Goal: Information Seeking & Learning: Learn about a topic

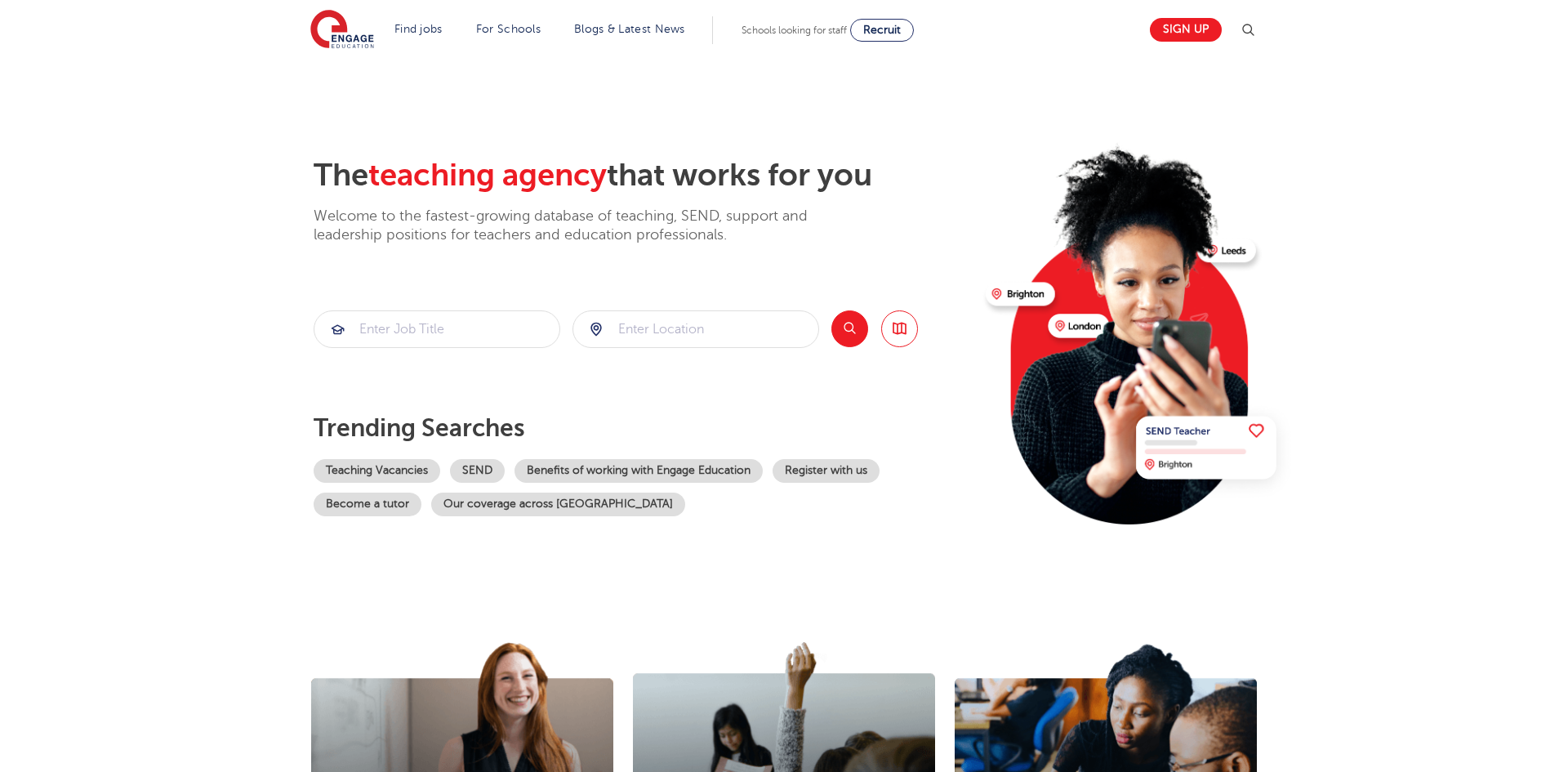
click at [846, 323] on button "Search" at bounding box center [850, 328] width 37 height 37
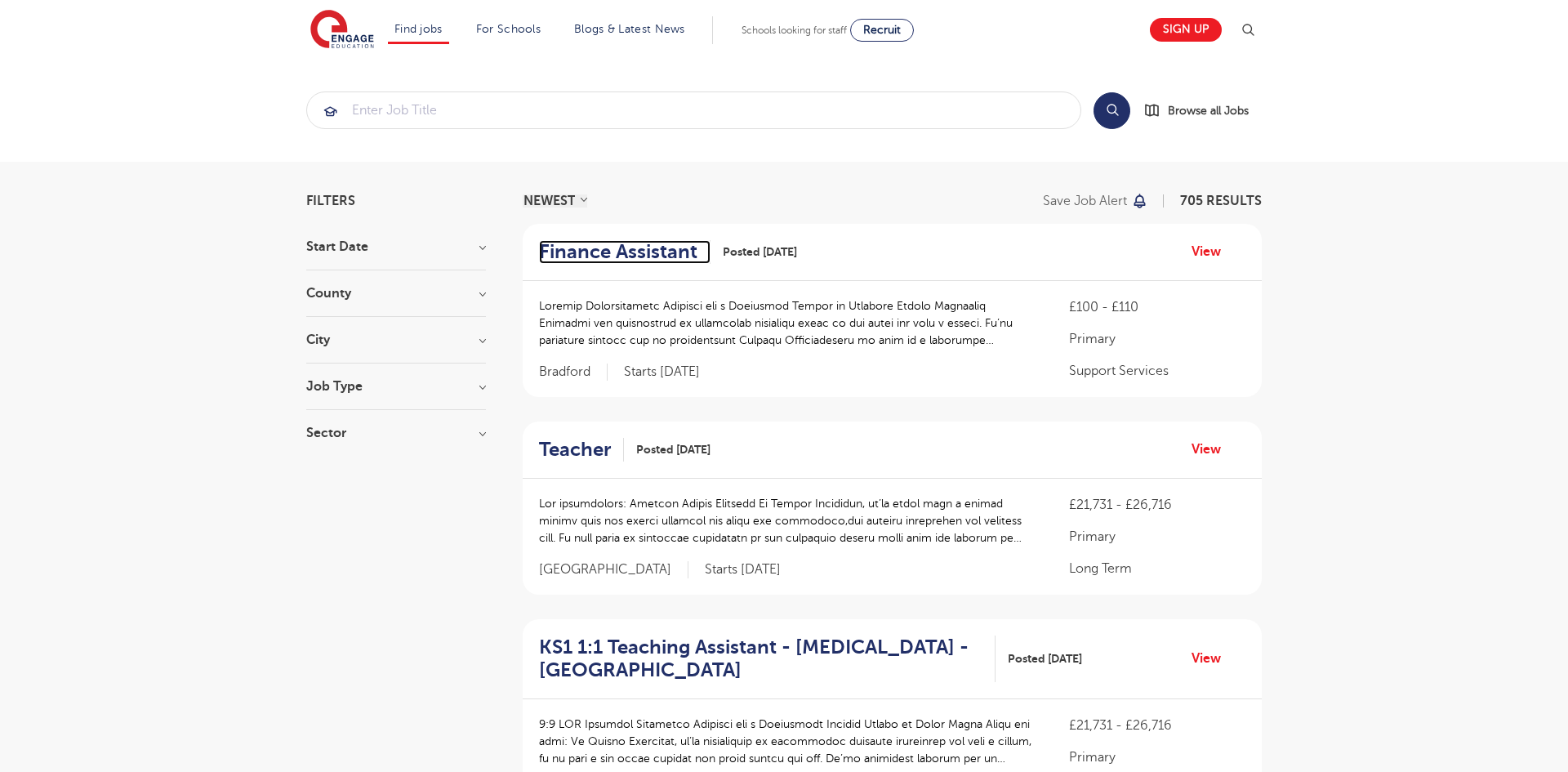
click at [611, 259] on h2 "Finance Assistant" at bounding box center [619, 251] width 159 height 24
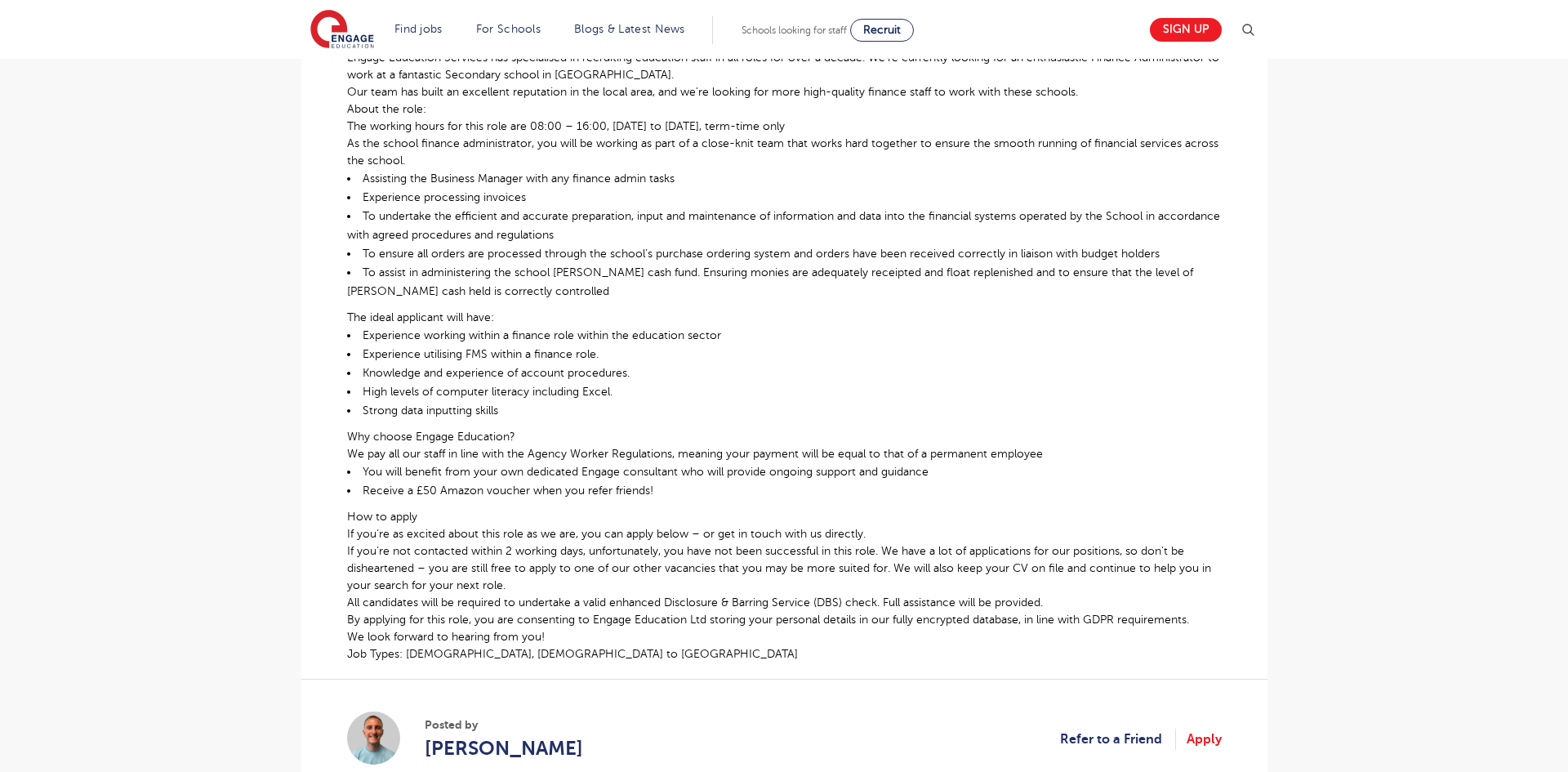
scroll to position [503, 0]
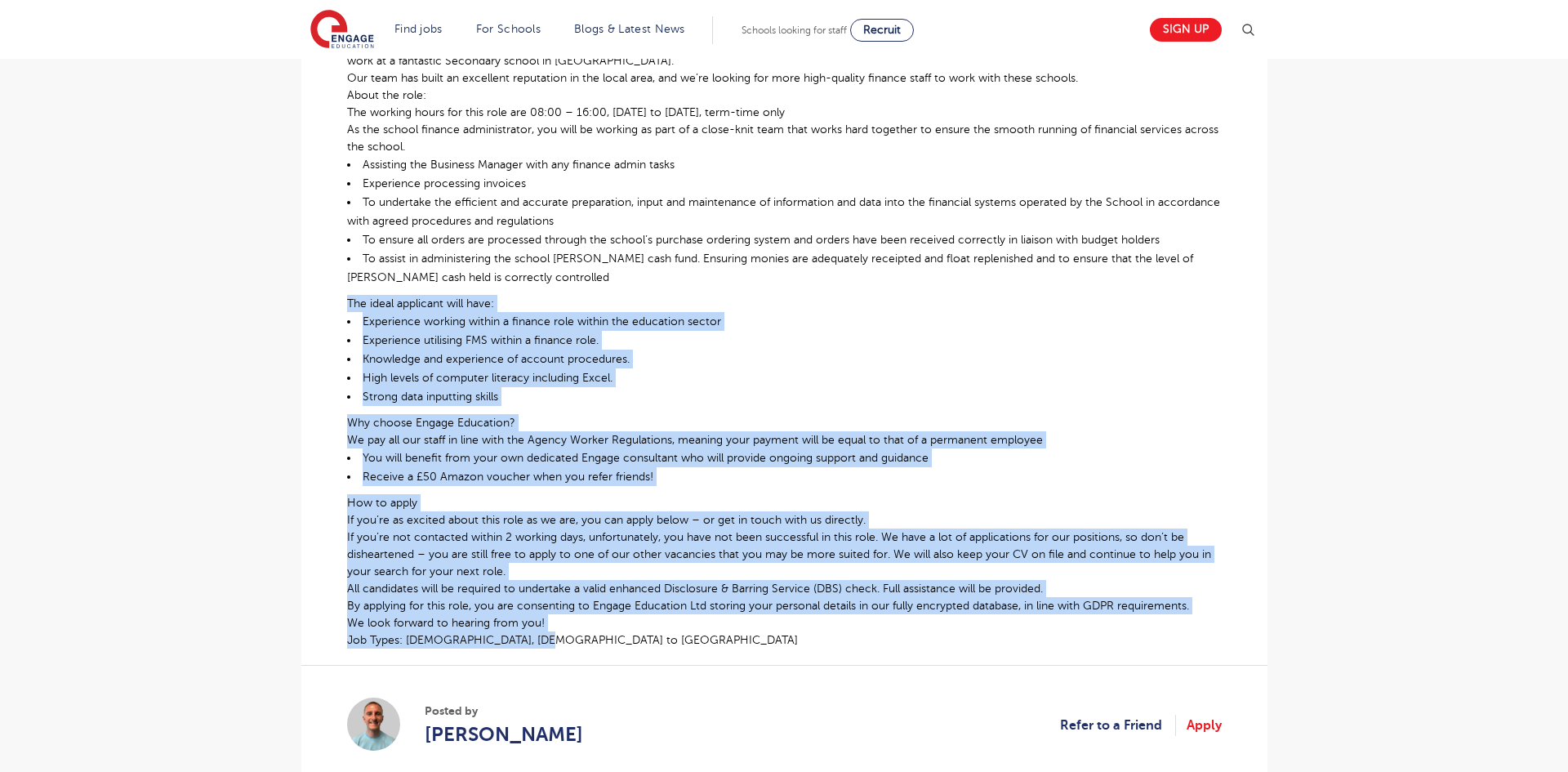
drag, startPoint x: 550, startPoint y: 640, endPoint x: 332, endPoint y: 308, distance: 397.2
click at [332, 308] on div "£100 - £110 Support Services Primary Bradford - Bradford Beginning 09/25 Financ…" at bounding box center [784, 341] width 940 height 914
copy div "The ideal applicant will have: Experience working within a finance role within …"
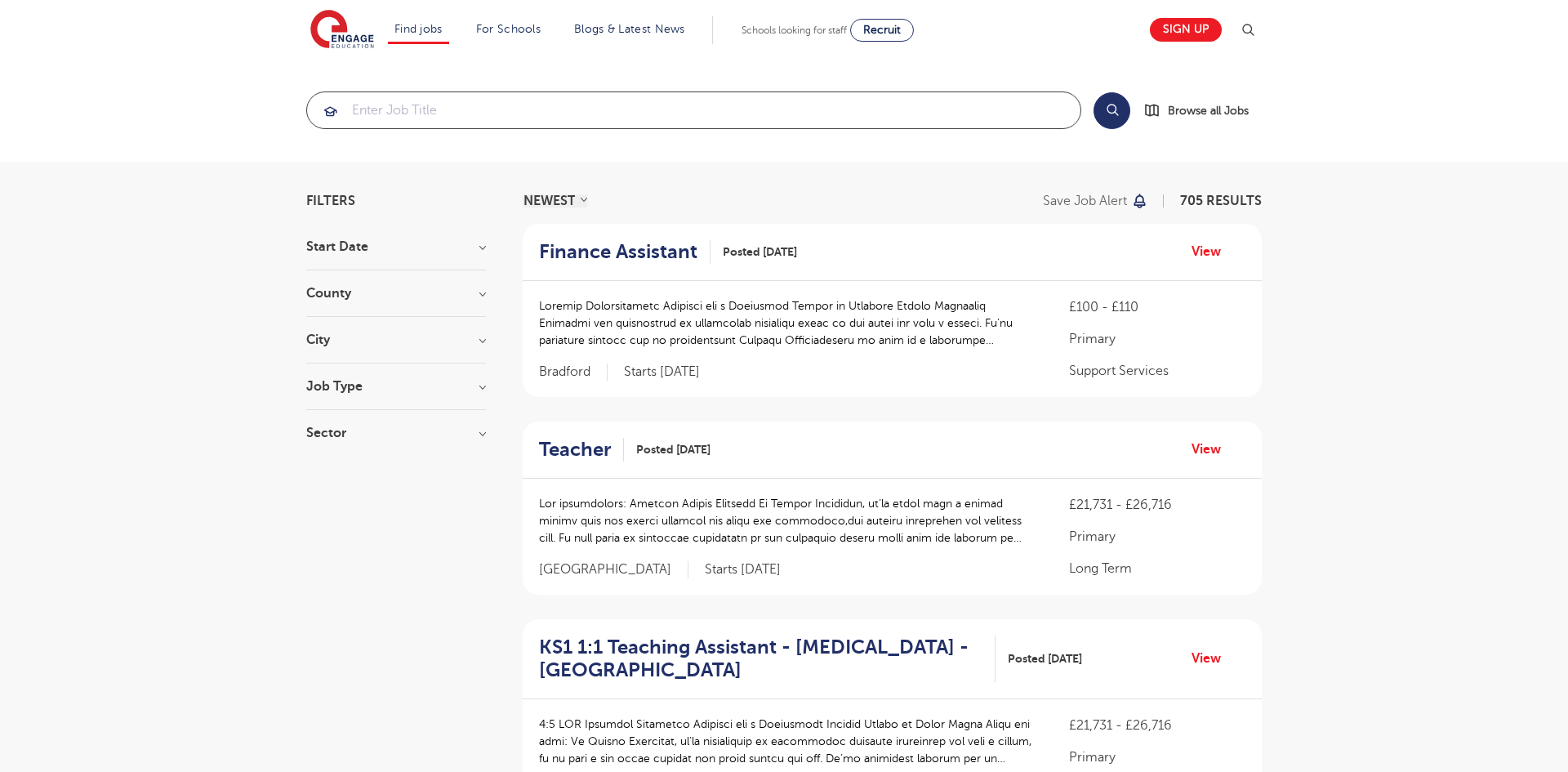
click at [456, 96] on input "search" at bounding box center [694, 111] width 774 height 36
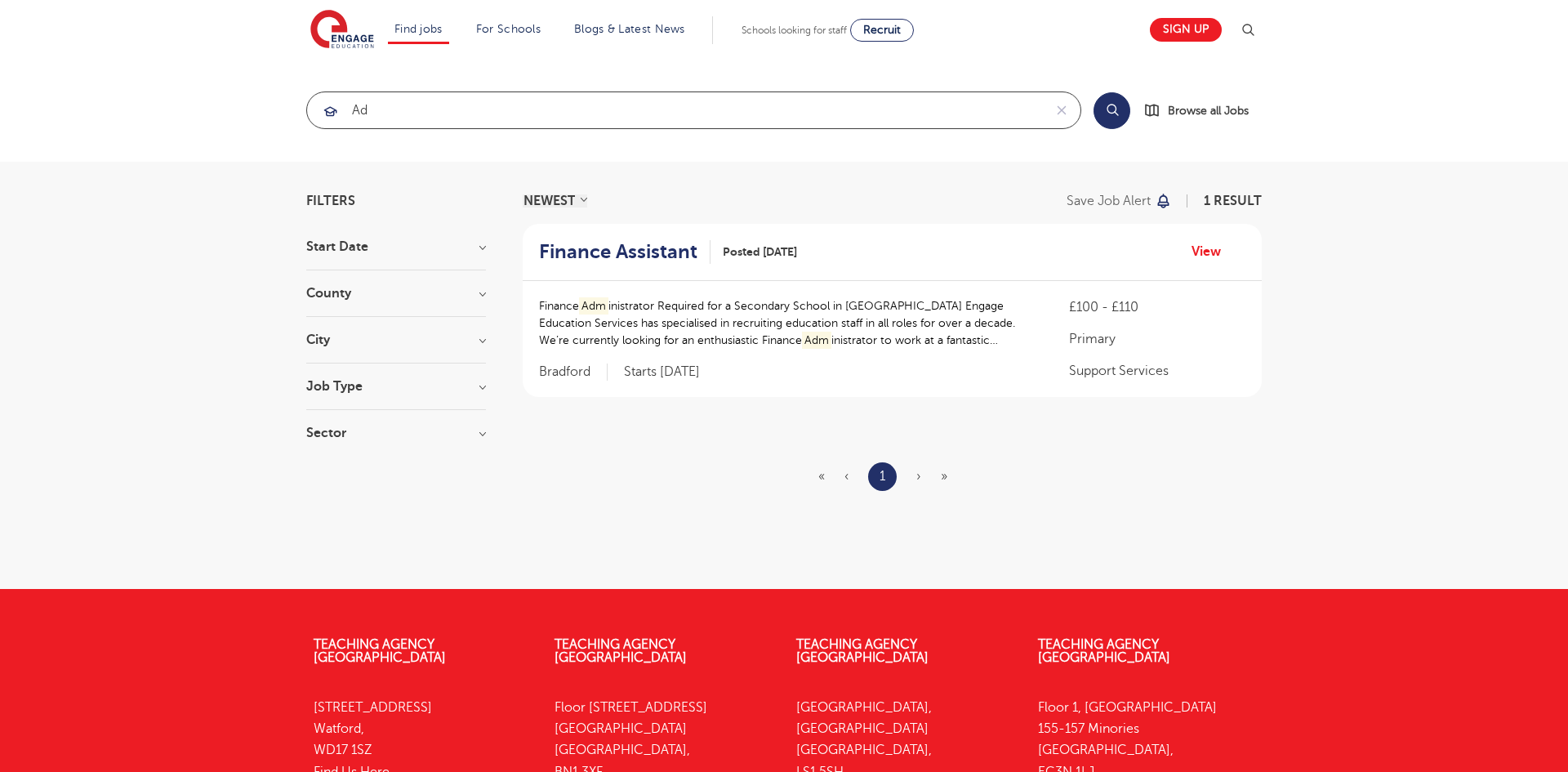
type input "A"
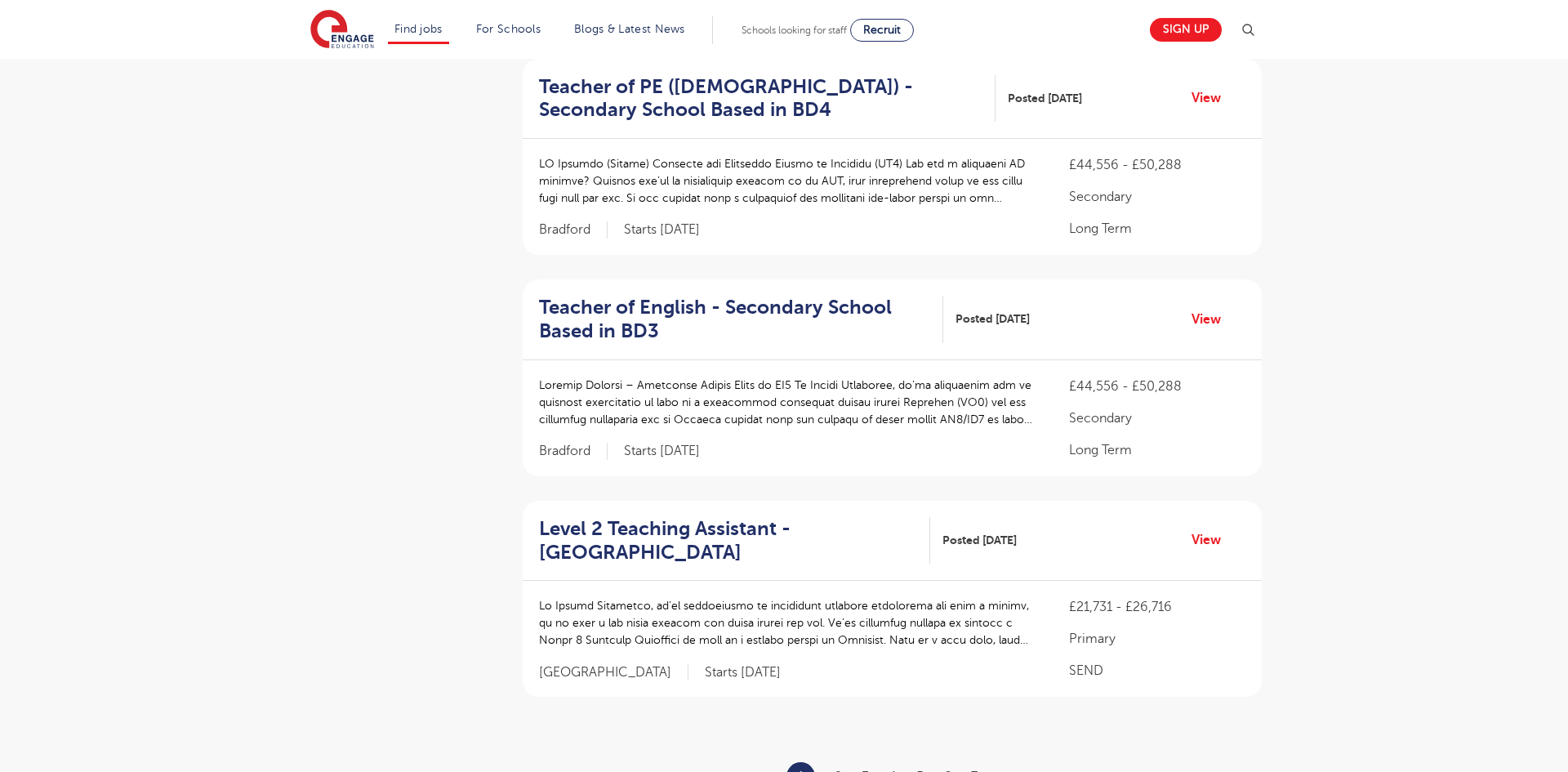
scroll to position [2093, 0]
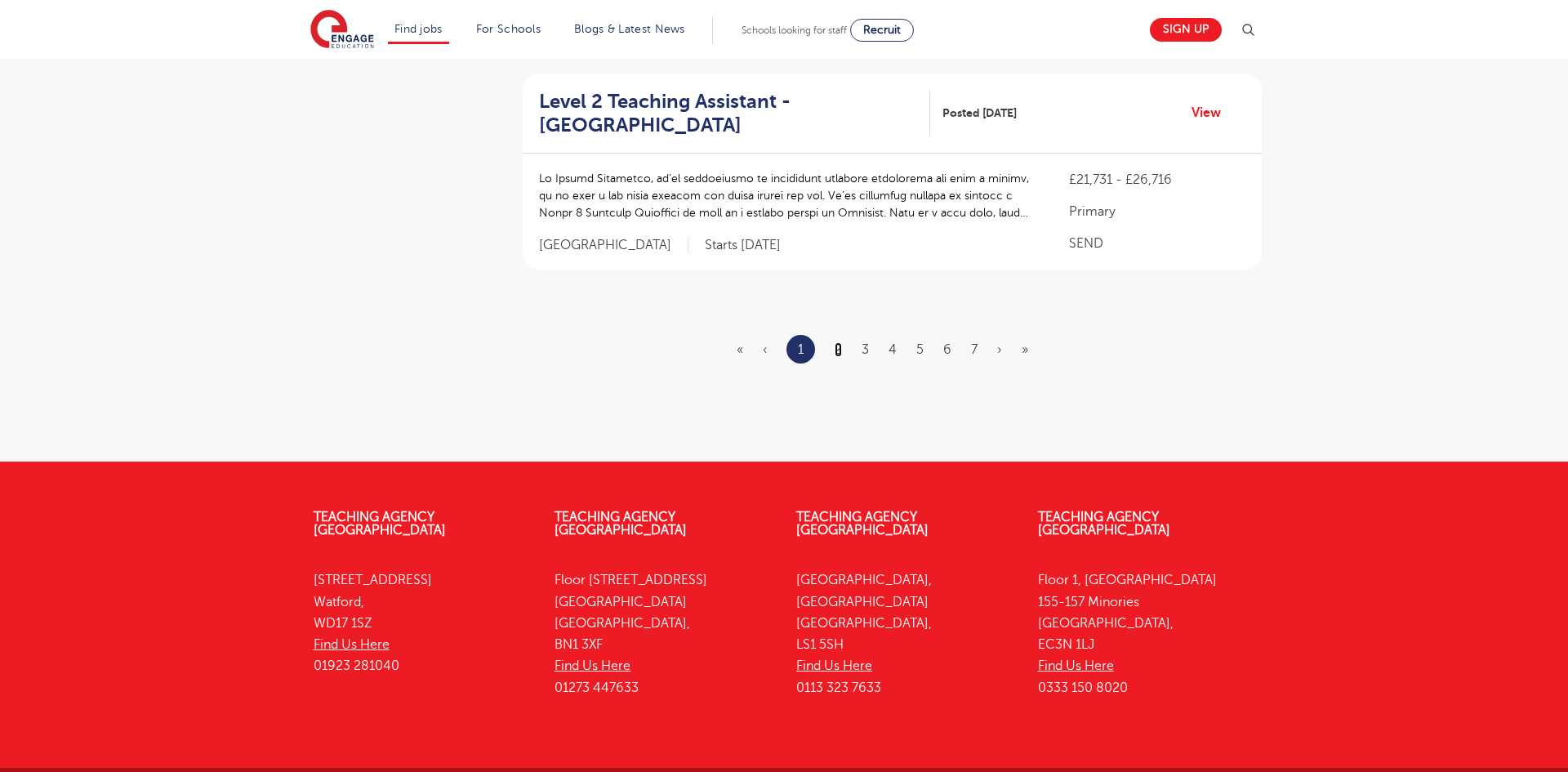
click at [839, 342] on link "2" at bounding box center [839, 349] width 7 height 14
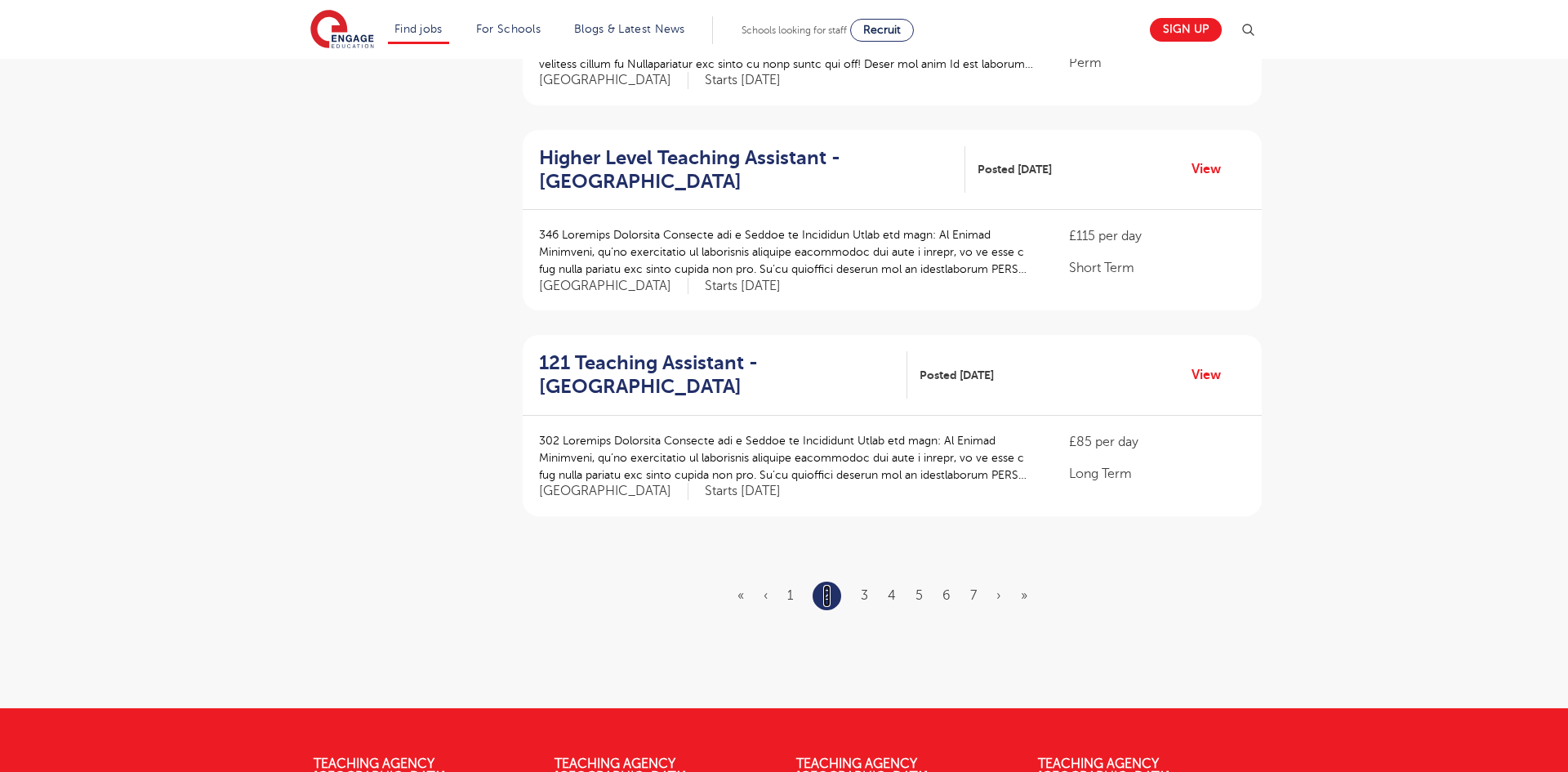
scroll to position [1773, 0]
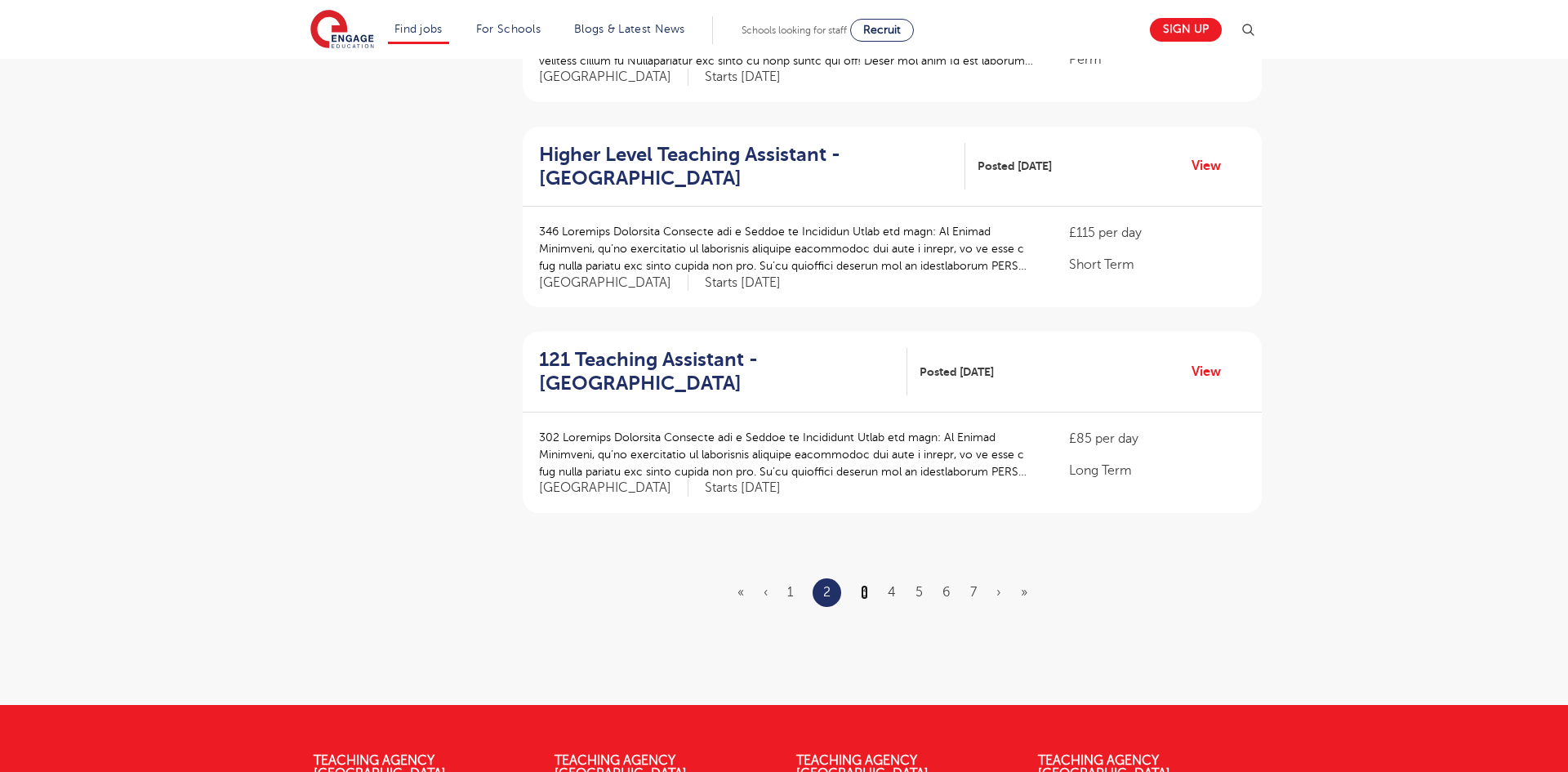
click at [865, 585] on link "3" at bounding box center [865, 592] width 7 height 14
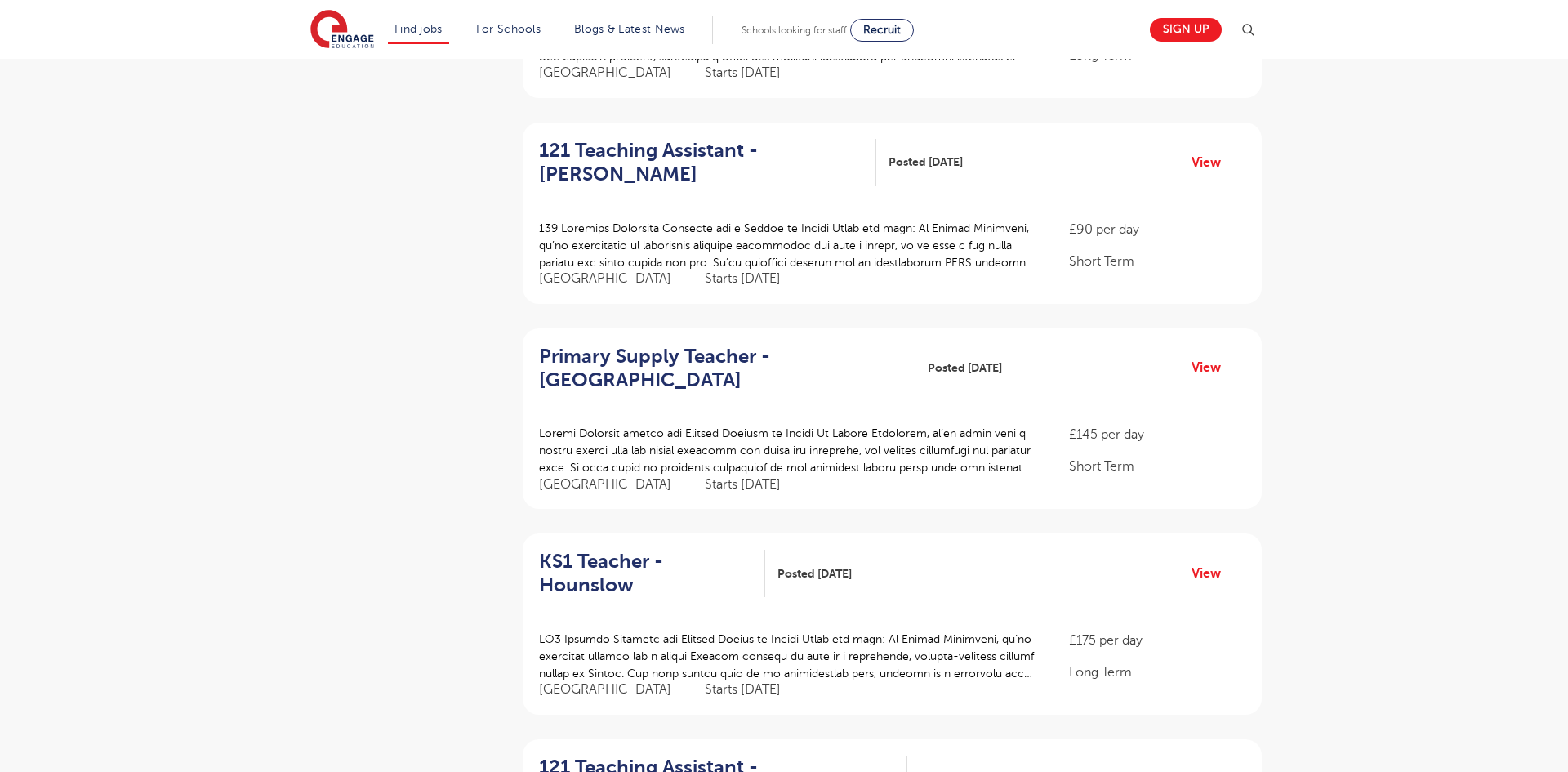
scroll to position [480, 0]
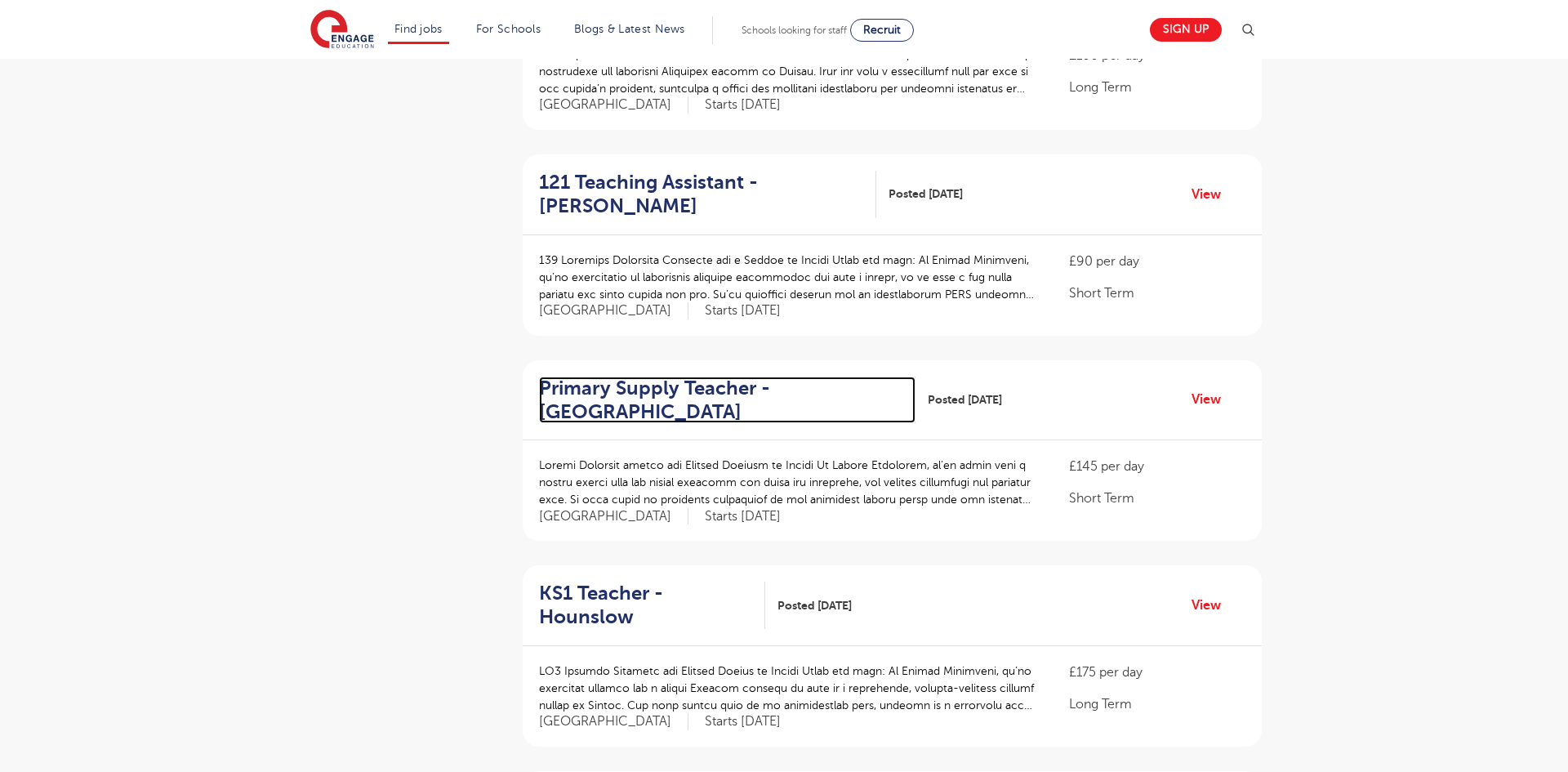
click at [602, 391] on h2 "Primary Supply Teacher - Merton" at bounding box center [721, 399] width 364 height 47
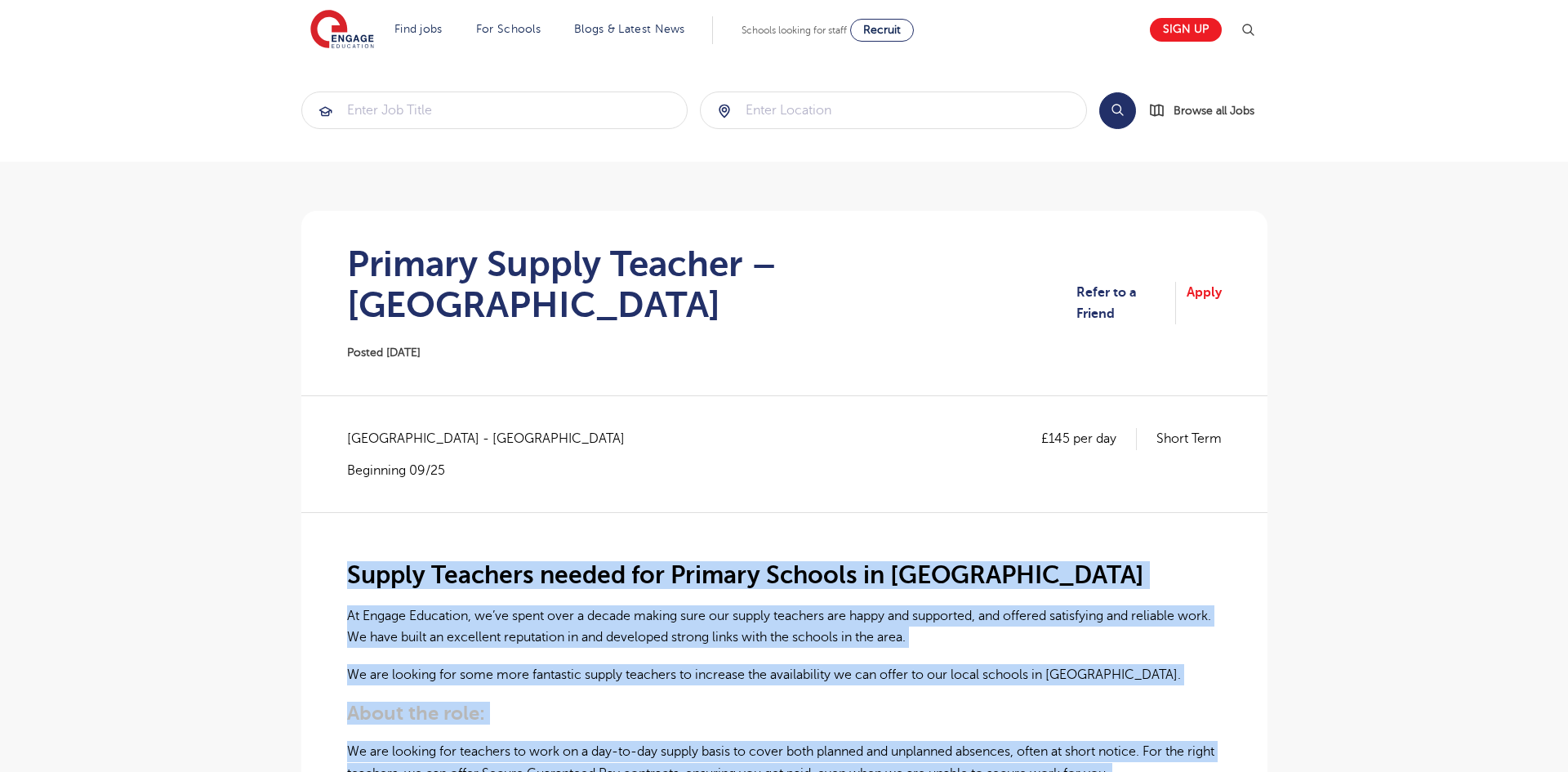
drag, startPoint x: 464, startPoint y: 431, endPoint x: 337, endPoint y: 543, distance: 169.3
copy div "Loremi Dolorsit ametco adi Elitsed Doeiusm te Incidi Ut Labore Etdolorem, al’en…"
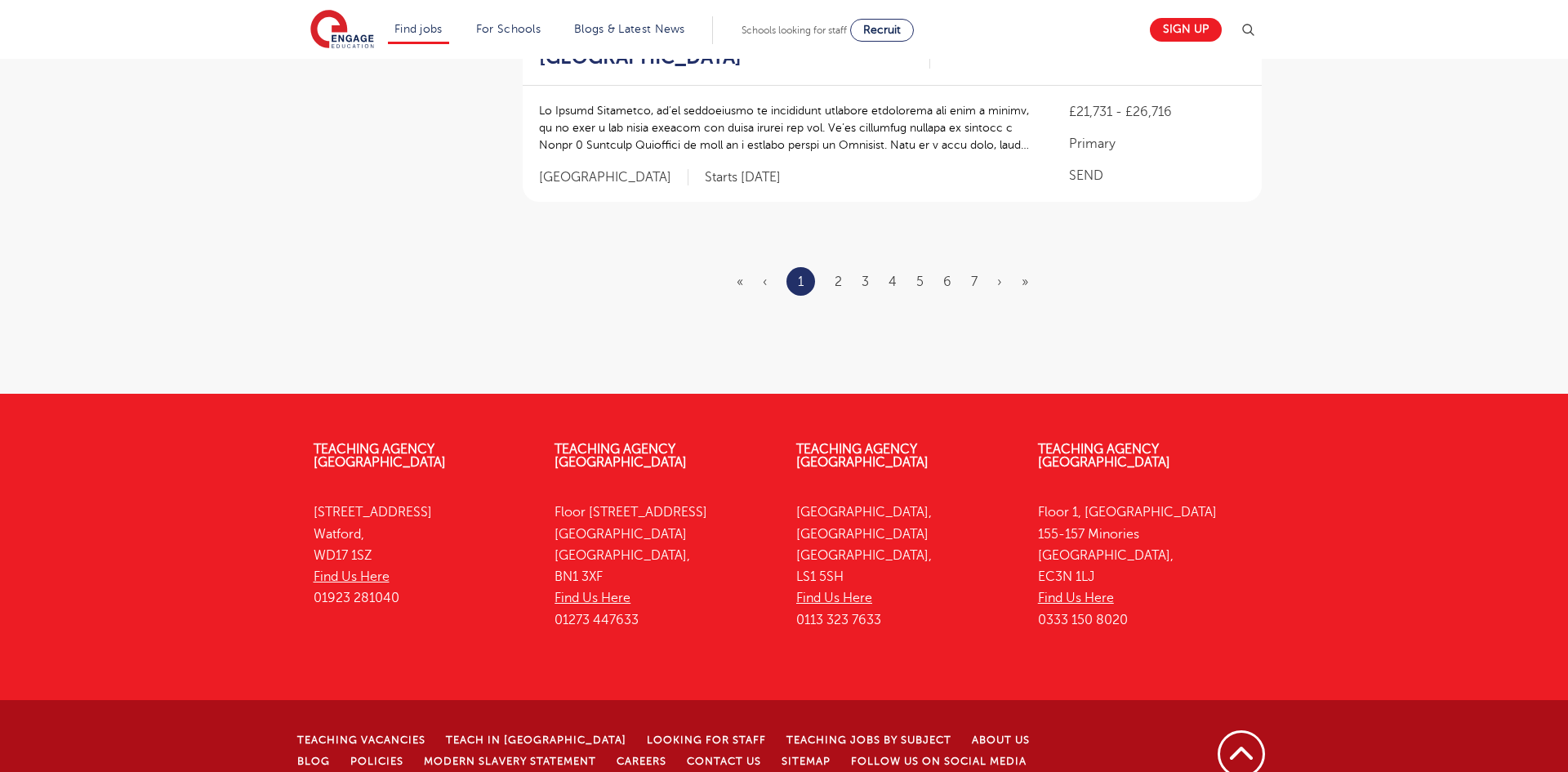
scroll to position [2164, 0]
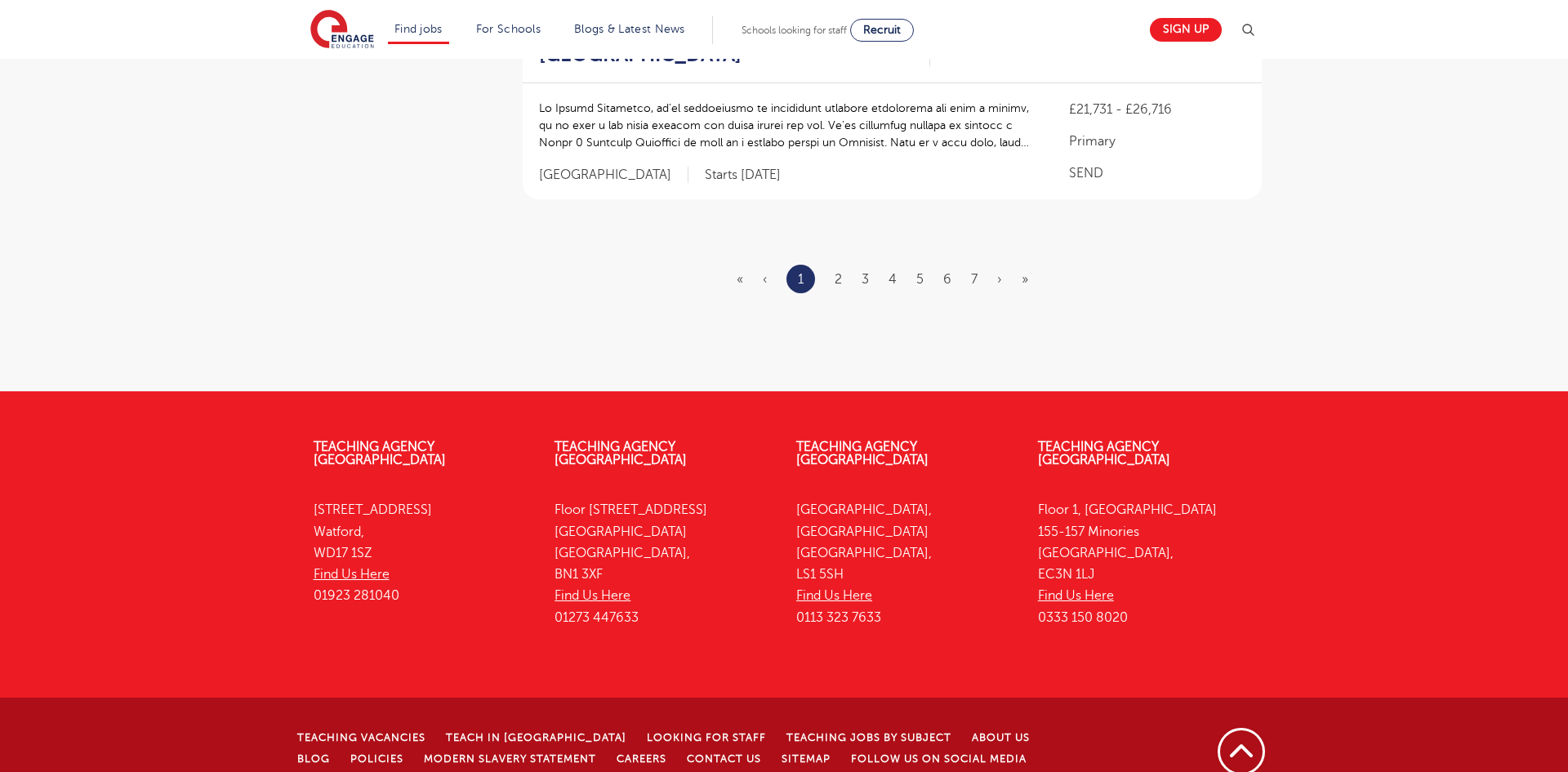
click at [835, 268] on li "2" at bounding box center [839, 279] width 7 height 21
click at [839, 272] on link "2" at bounding box center [839, 279] width 7 height 14
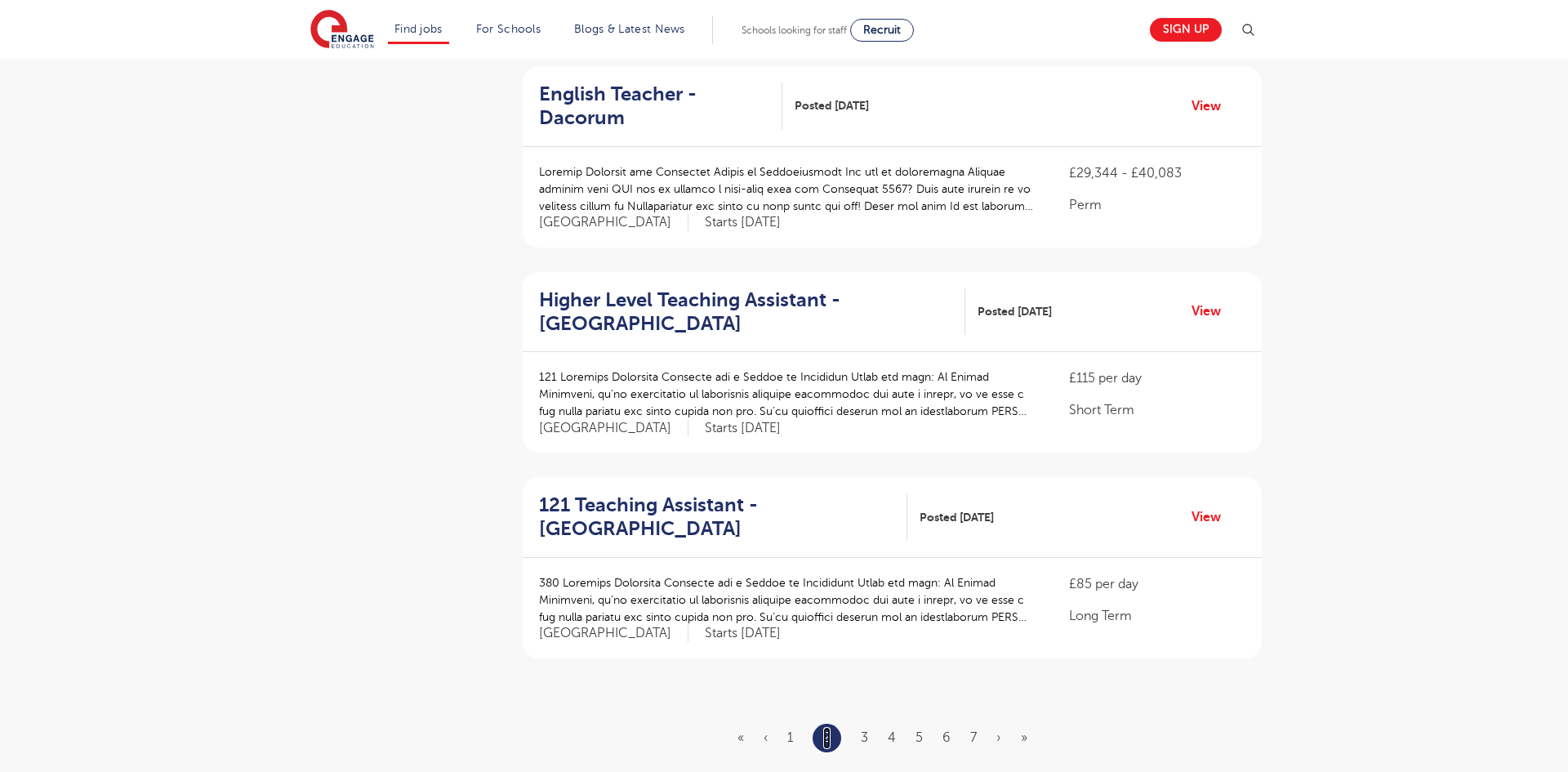
scroll to position [1929, 0]
